Goal: Task Accomplishment & Management: Use online tool/utility

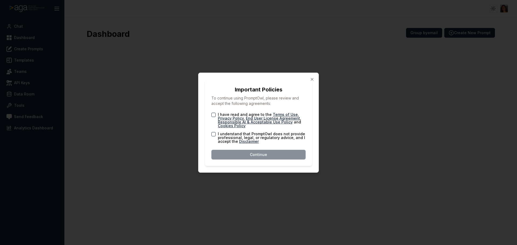
click at [213, 114] on button "I have read and agree to the Terms of Use , Privacy Policy , End User License A…" at bounding box center [213, 115] width 4 height 4
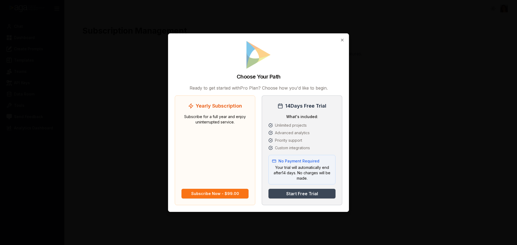
click at [307, 191] on button "Start Free Trial" at bounding box center [301, 194] width 67 height 10
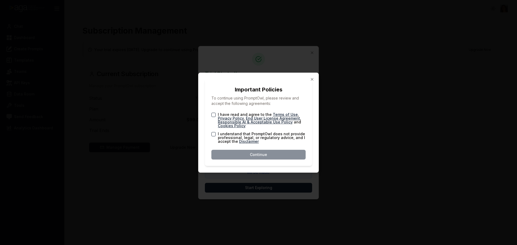
click at [214, 114] on button "I have read and agree to the Terms of Use , Privacy Policy , End User License A…" at bounding box center [213, 115] width 4 height 4
click at [214, 134] on button "I understand that PromptOwl does not provide professional, legal, or regulatory…" at bounding box center [213, 134] width 4 height 4
drag, startPoint x: 260, startPoint y: 153, endPoint x: 262, endPoint y: 151, distance: 2.9
click at [260, 153] on button "Continue" at bounding box center [258, 155] width 94 height 10
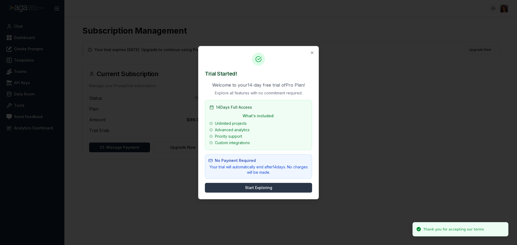
click at [291, 185] on button "Start Exploring" at bounding box center [258, 188] width 107 height 10
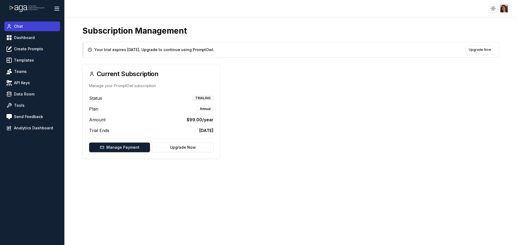
click at [12, 25] on link "Chat" at bounding box center [32, 27] width 56 height 10
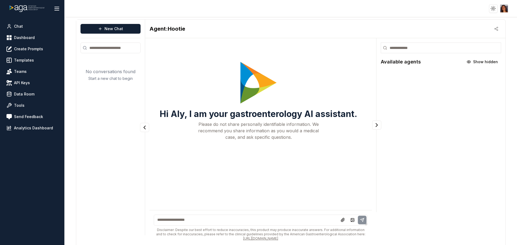
click at [391, 61] on h2 "Available agents" at bounding box center [401, 62] width 40 height 8
click at [473, 60] on span "Show hidden" at bounding box center [485, 61] width 25 height 5
click at [166, 28] on h2 "Agent: Hootie" at bounding box center [167, 29] width 36 height 8
